Goal: Task Accomplishment & Management: Manage account settings

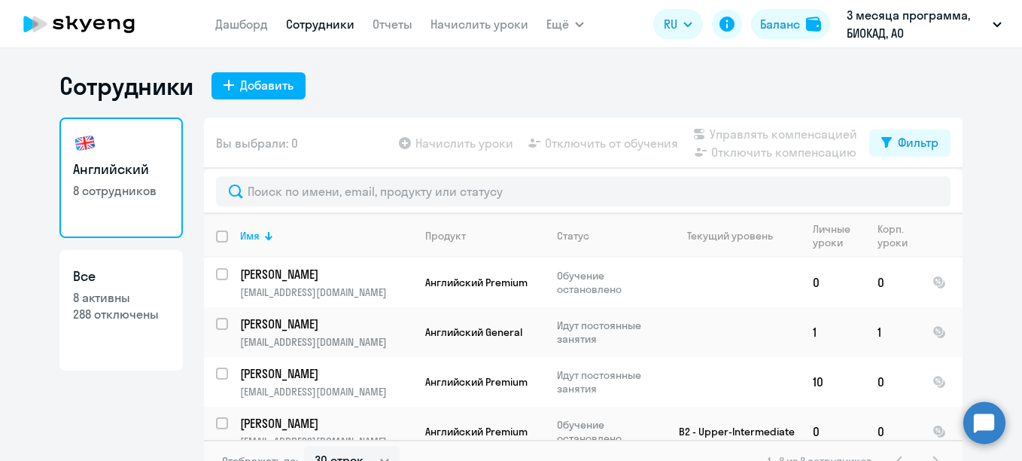
select select "30"
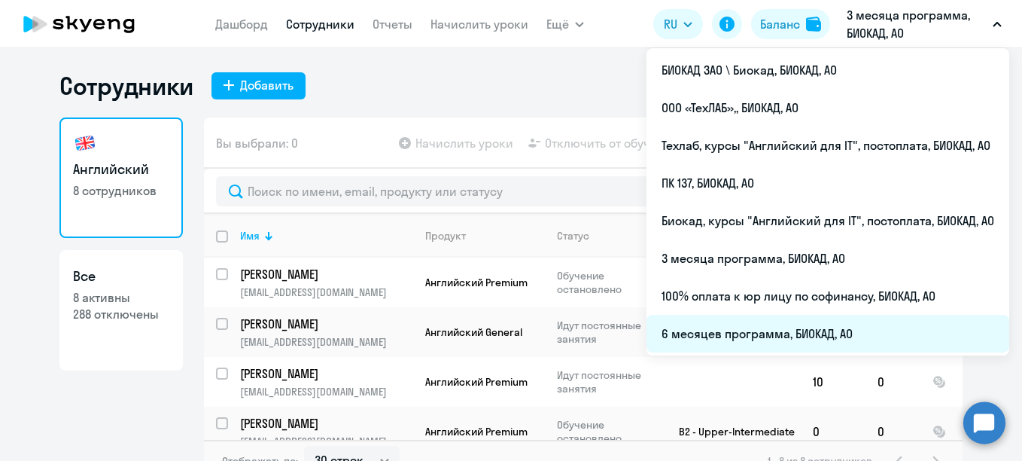
click at [748, 325] on li "6 месяцев программа, БИОКАД, АО" at bounding box center [828, 334] width 363 height 38
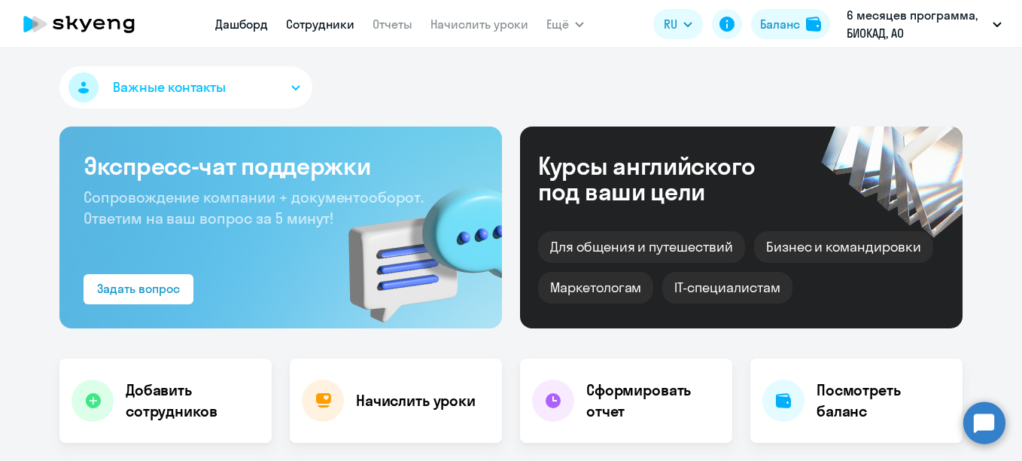
click at [339, 27] on link "Сотрудники" at bounding box center [320, 24] width 69 height 15
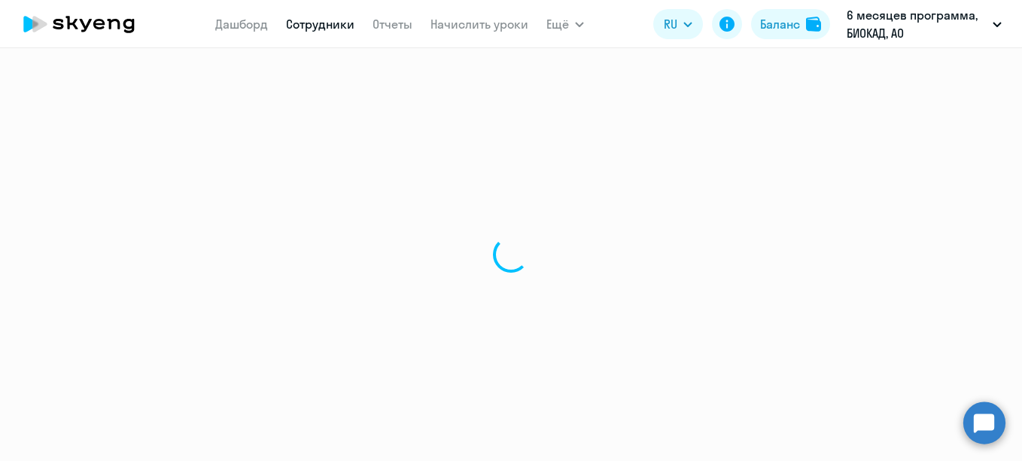
select select "30"
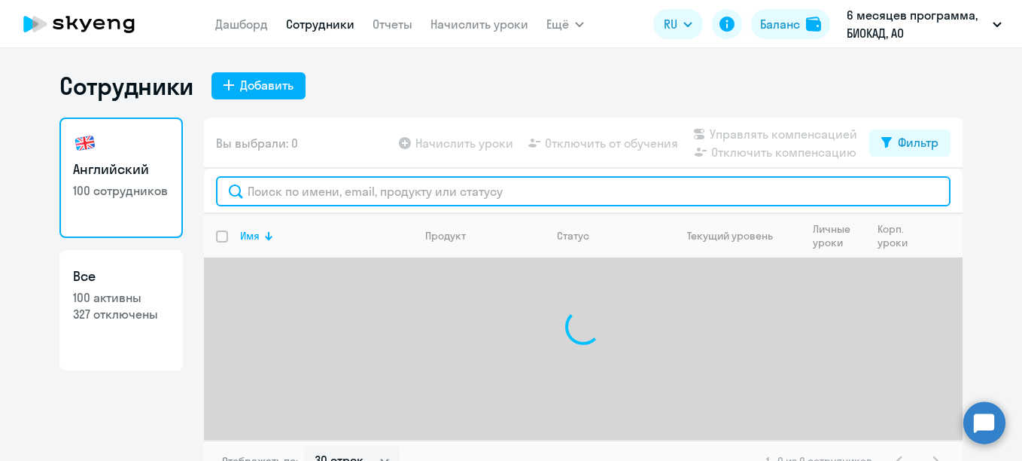
click at [490, 192] on input "text" at bounding box center [583, 191] width 735 height 30
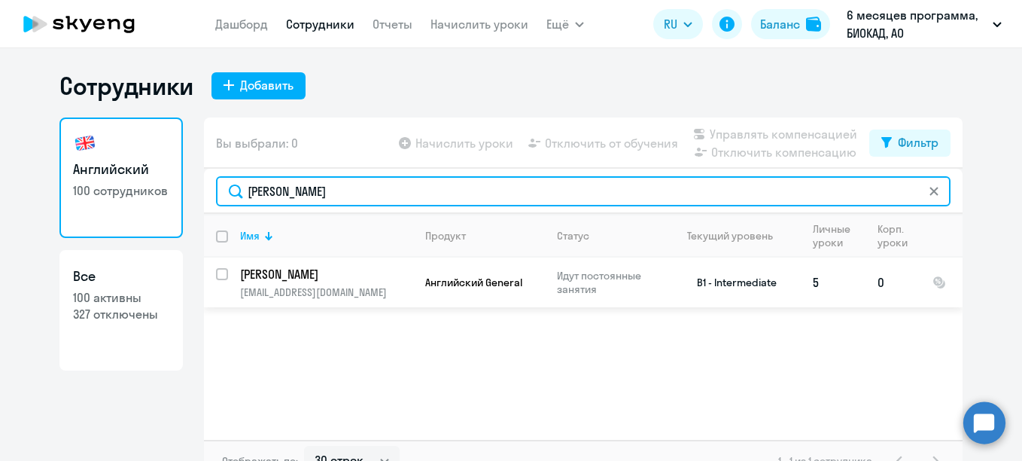
type input "[PERSON_NAME]"
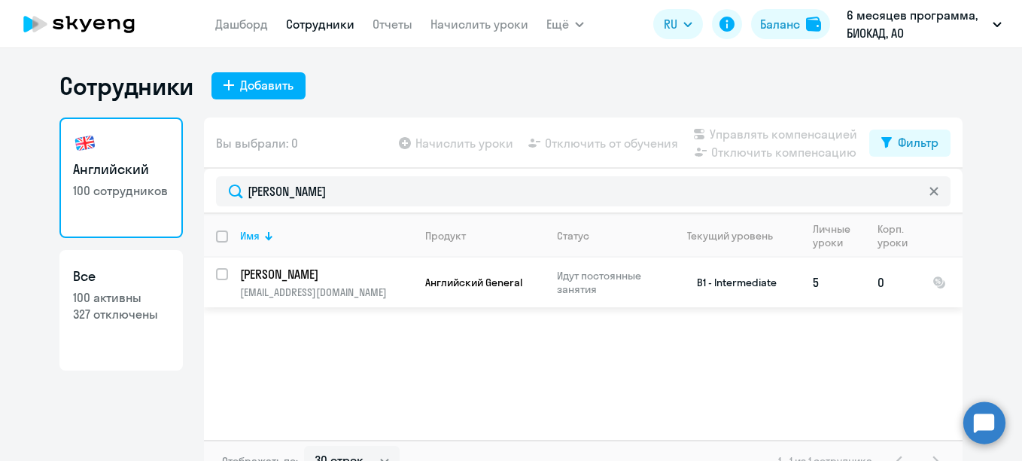
click at [220, 273] on input "select row 1501511" at bounding box center [231, 283] width 30 height 30
checkbox input "true"
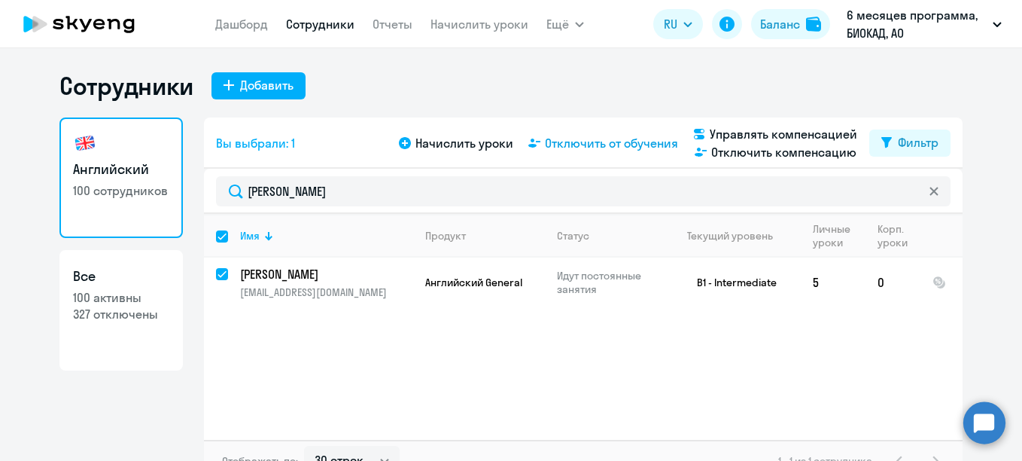
click at [635, 140] on span "Отключить от обучения" at bounding box center [611, 143] width 133 height 18
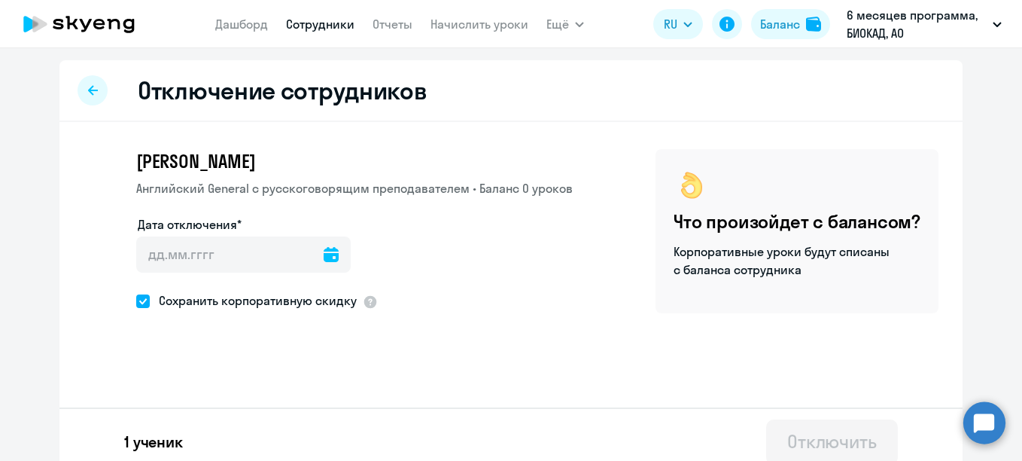
click at [142, 297] on span at bounding box center [143, 301] width 14 height 14
click at [136, 300] on input "Сохранить корпоративную скидку" at bounding box center [136, 300] width 1 height 1
checkbox input "false"
click at [324, 254] on icon at bounding box center [331, 254] width 15 height 15
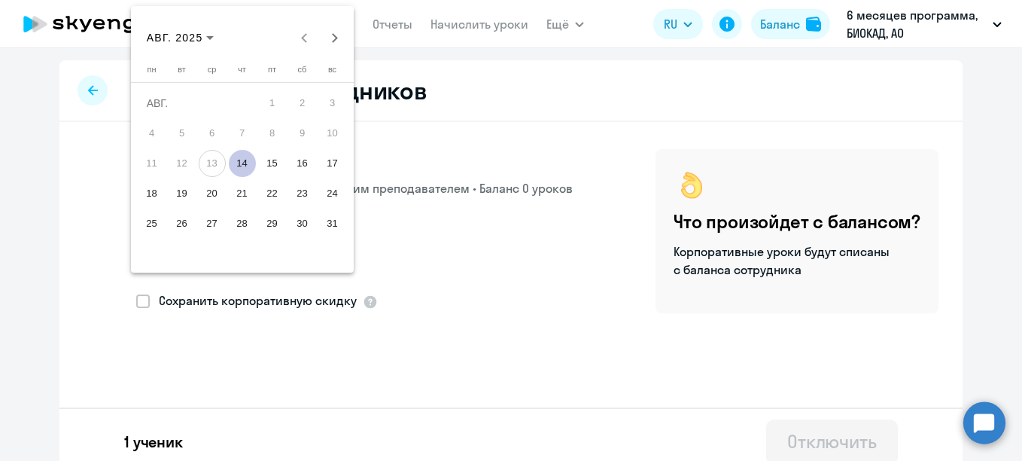
click at [240, 162] on span "14" at bounding box center [242, 163] width 27 height 27
type input "[DATE]"
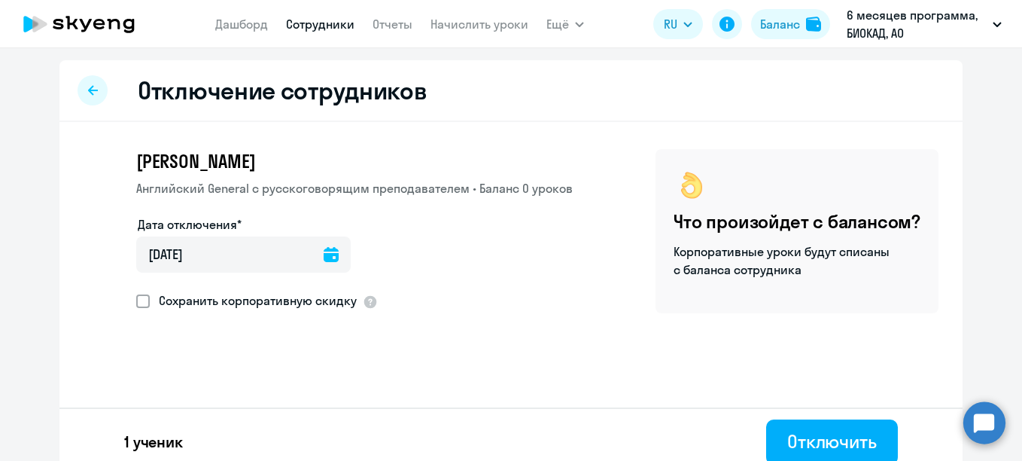
click at [277, 306] on span "Сохранить корпоративную скидку" at bounding box center [253, 300] width 207 height 18
click at [136, 301] on input "Сохранить корпоративную скидку" at bounding box center [136, 300] width 1 height 1
checkbox input "true"
click at [788, 442] on div "Отключить" at bounding box center [833, 441] width 90 height 24
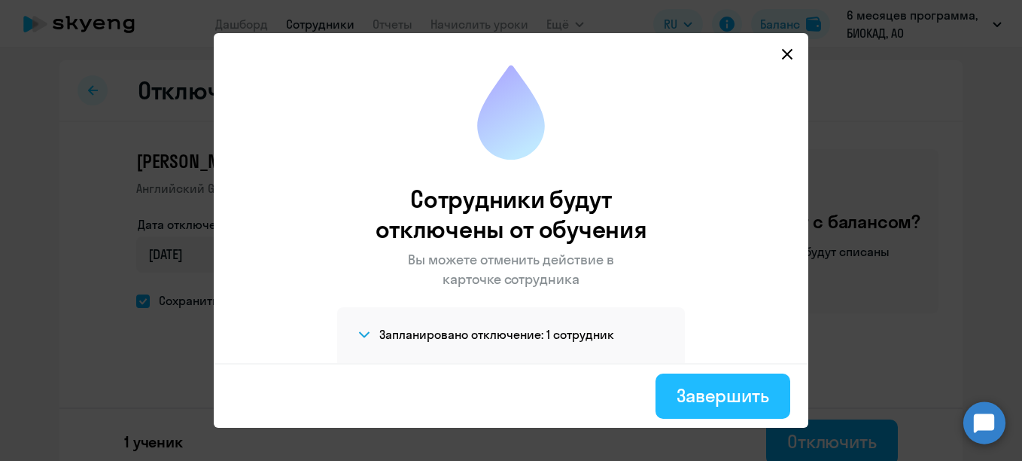
click at [684, 407] on button "Завершить" at bounding box center [723, 395] width 135 height 45
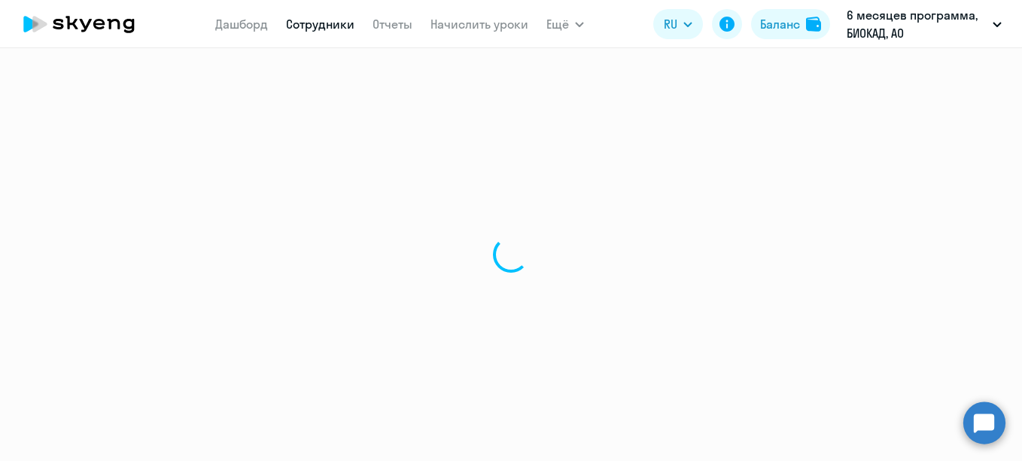
select select "30"
